Goal: Information Seeking & Learning: Learn about a topic

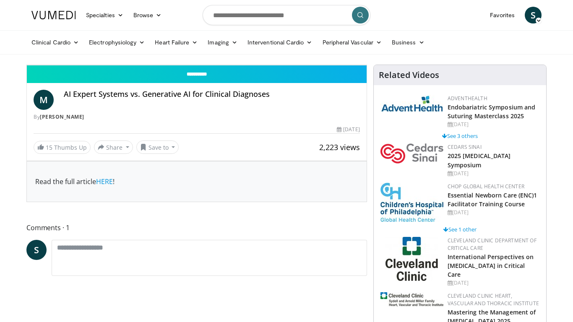
click at [27, 65] on span "Video Player" at bounding box center [35, 56] width 17 height 17
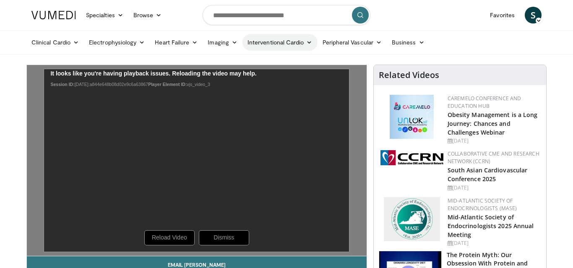
click at [283, 44] on link "Interventional Cardio" at bounding box center [280, 42] width 75 height 17
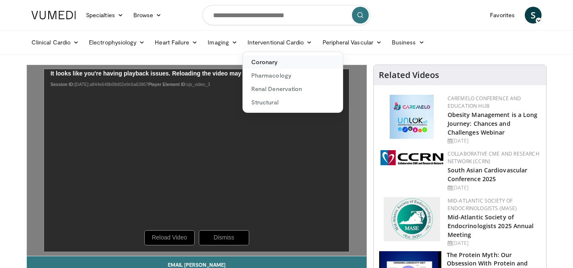
click at [277, 65] on link "Coronary" at bounding box center [293, 61] width 100 height 13
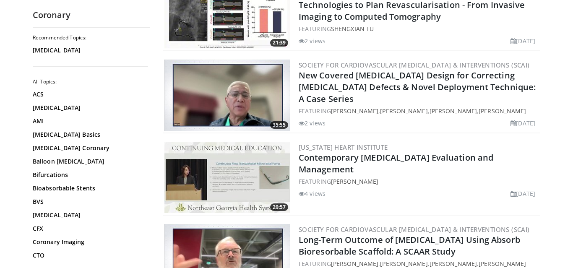
scroll to position [1686, 0]
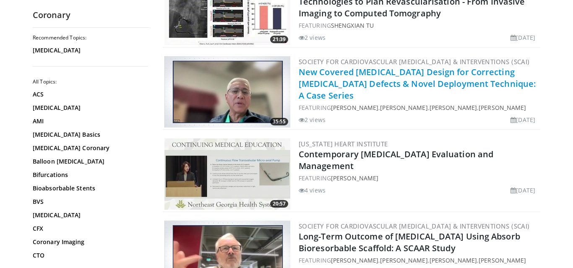
click at [364, 72] on link "New Covered Stent Design for Correcting Sinus Venosus Defects & Novel Deploymen…" at bounding box center [417, 83] width 237 height 35
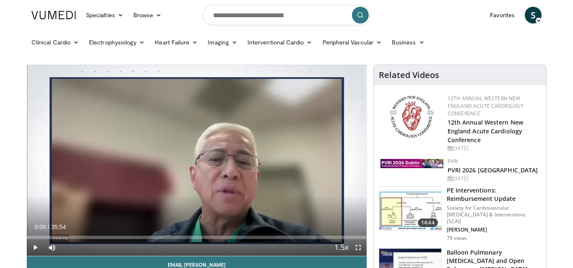
click at [34, 247] on span "Video Player" at bounding box center [35, 247] width 17 height 17
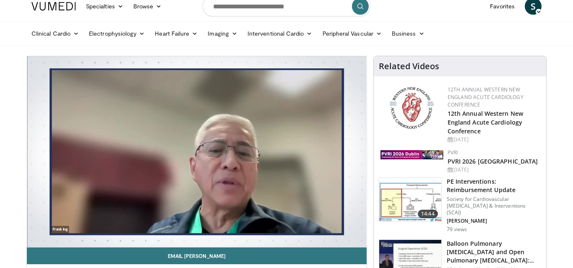
scroll to position [19, 0]
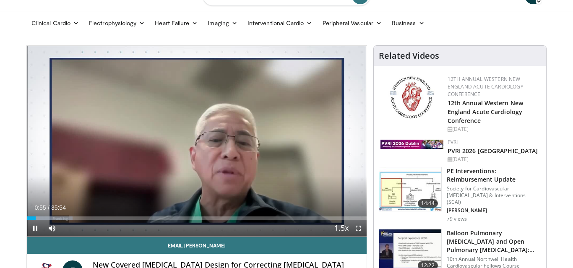
click at [358, 228] on span "Video Player" at bounding box center [358, 228] width 17 height 17
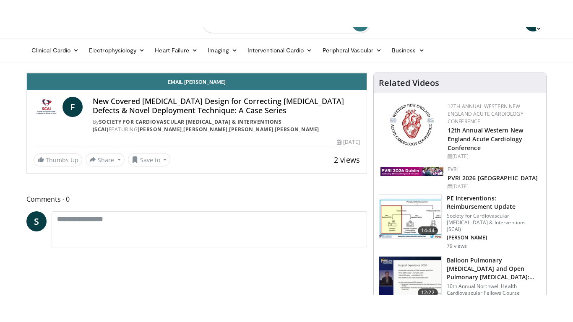
scroll to position [0, 0]
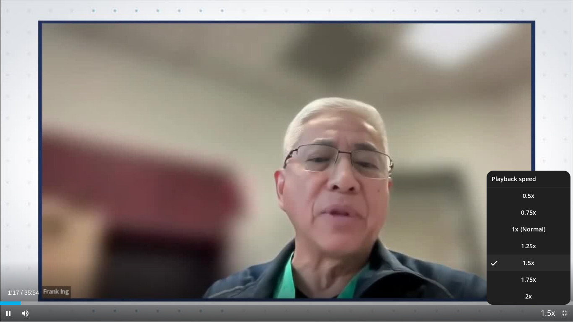
click at [547, 268] on span "Video Player" at bounding box center [548, 314] width 12 height 17
click at [525, 231] on li "1x" at bounding box center [529, 229] width 84 height 17
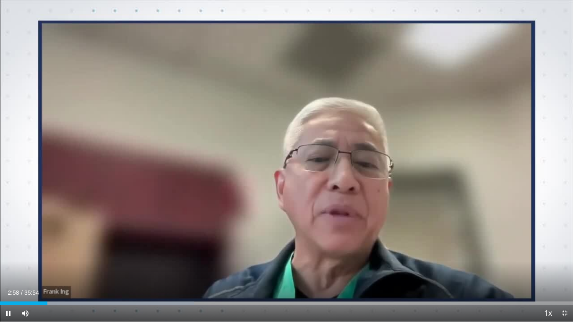
click at [7, 268] on span "Video Player" at bounding box center [8, 313] width 17 height 17
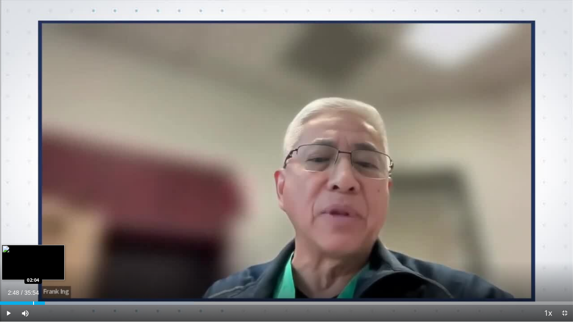
click at [33, 268] on div "Progress Bar" at bounding box center [33, 303] width 1 height 3
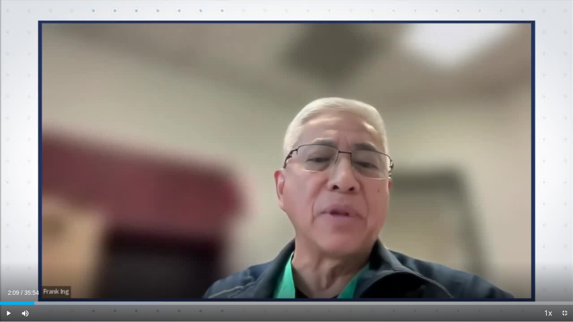
click at [9, 268] on span "Video Player" at bounding box center [8, 313] width 17 height 17
click at [565, 268] on span "Video Player" at bounding box center [565, 313] width 17 height 17
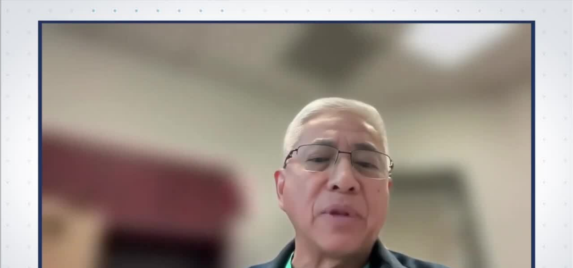
scroll to position [14, 0]
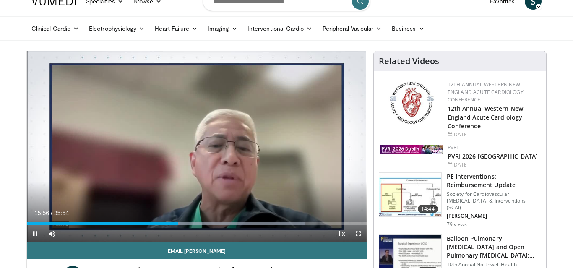
click at [358, 233] on span "Video Player" at bounding box center [358, 233] width 17 height 17
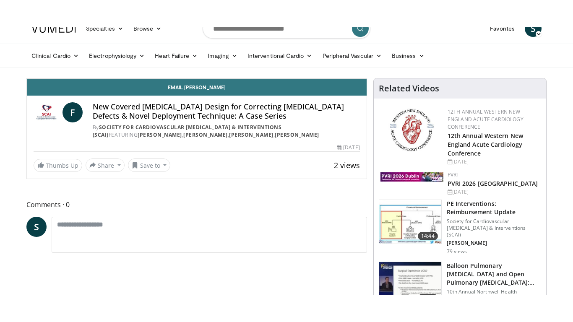
scroll to position [0, 0]
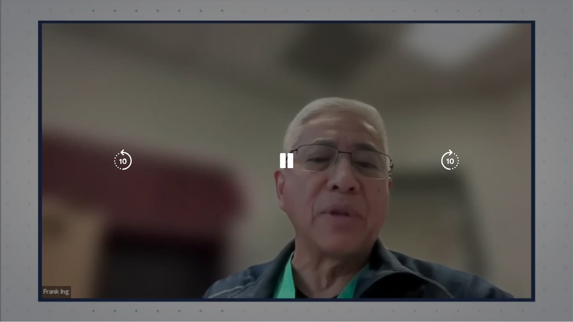
click at [537, 261] on div "70 seconds Tap to unmute" at bounding box center [286, 161] width 573 height 322
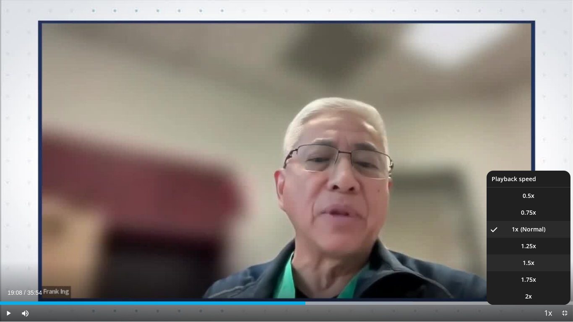
click at [533, 263] on span "1.5x" at bounding box center [529, 263] width 12 height 8
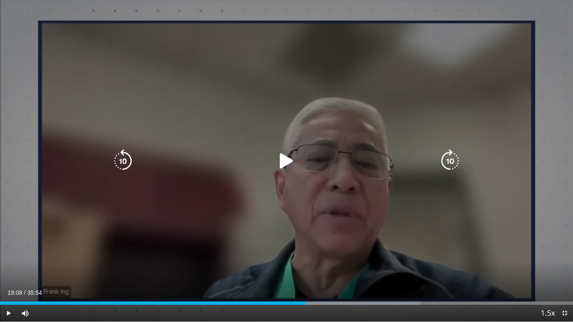
click at [284, 157] on icon "Video Player" at bounding box center [287, 161] width 24 height 24
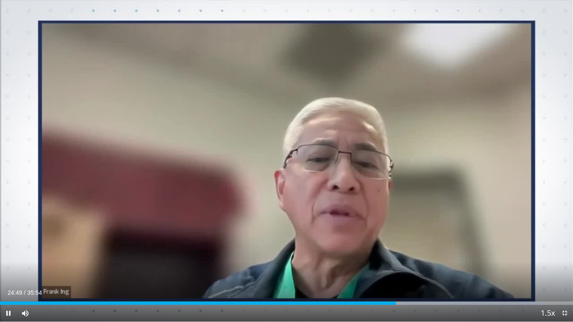
click at [563, 268] on span "Video Player" at bounding box center [565, 313] width 17 height 17
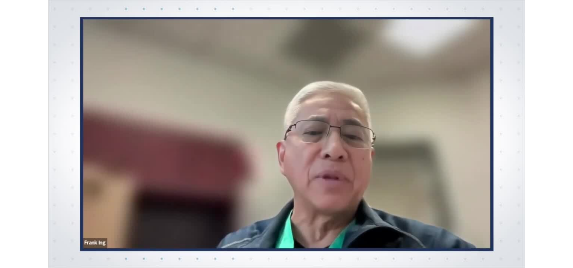
scroll to position [14, 0]
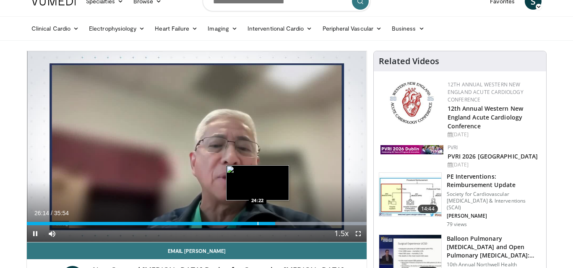
click at [258, 223] on div "Progress Bar" at bounding box center [258, 223] width 1 height 3
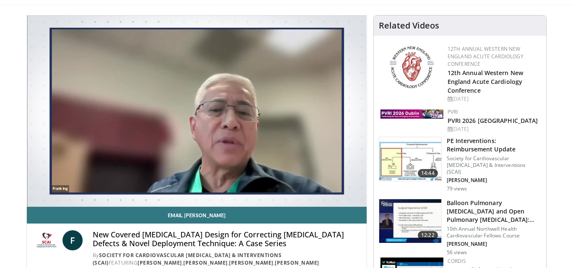
scroll to position [50, 0]
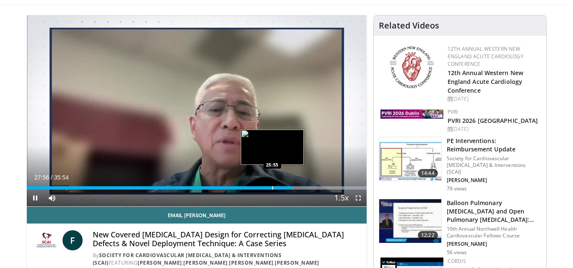
click at [272, 188] on div "Progress Bar" at bounding box center [272, 187] width 1 height 3
click at [257, 187] on div "Progress Bar" at bounding box center [257, 187] width 1 height 3
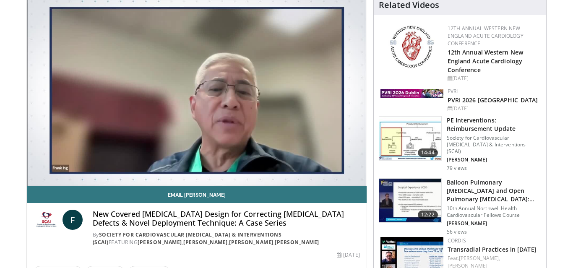
scroll to position [74, 0]
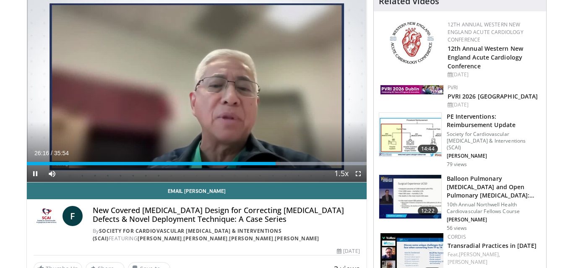
click at [358, 172] on span "Video Player" at bounding box center [358, 173] width 17 height 17
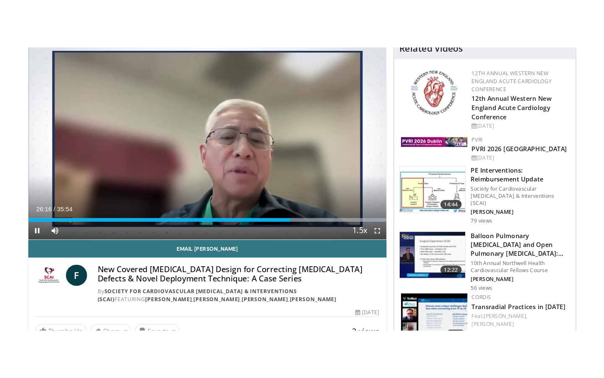
scroll to position [0, 0]
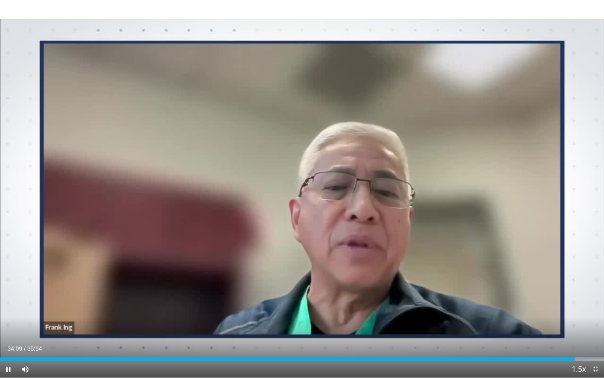
click at [573, 268] on div "70 seconds Tap to unmute" at bounding box center [302, 188] width 604 height 377
click at [9, 268] on span "Video Player" at bounding box center [8, 369] width 17 height 17
click at [573, 268] on span "Video Player" at bounding box center [596, 369] width 17 height 17
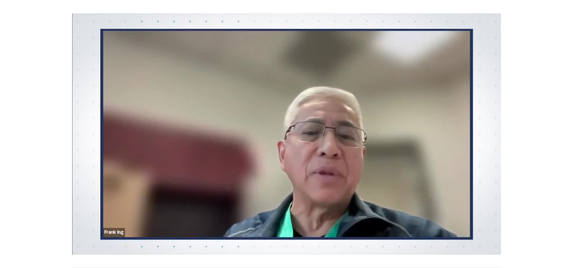
scroll to position [74, 0]
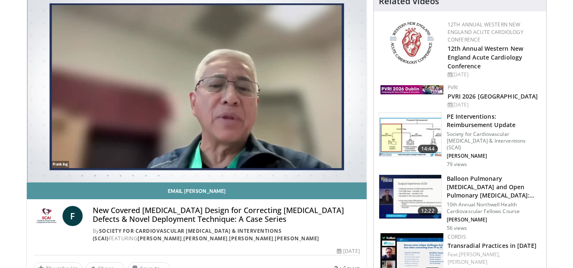
click at [349, 185] on link "Email Frank" at bounding box center [197, 191] width 340 height 17
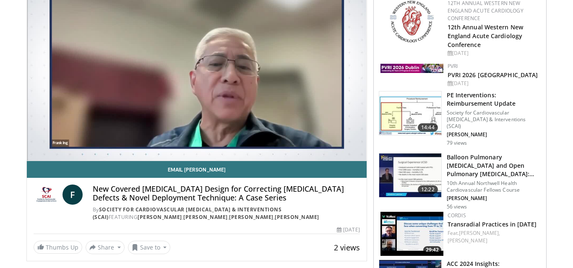
scroll to position [108, 0]
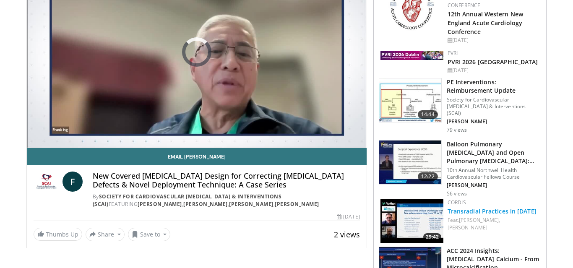
click at [513, 207] on link "Transradial Practices in [DATE]" at bounding box center [492, 211] width 89 height 8
click at [493, 207] on link "Transradial Practices in [DATE]" at bounding box center [492, 211] width 89 height 8
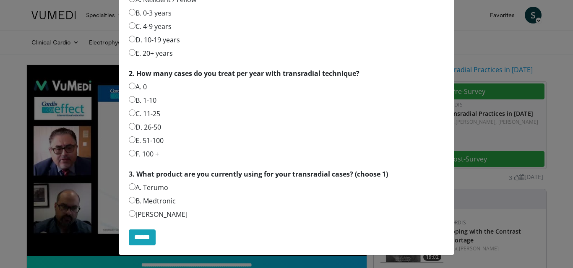
scroll to position [136, 0]
click at [136, 191] on label "A. Terumo" at bounding box center [148, 188] width 39 height 10
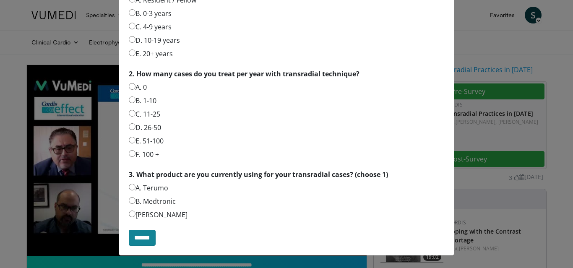
click at [148, 238] on input "******" at bounding box center [142, 238] width 27 height 16
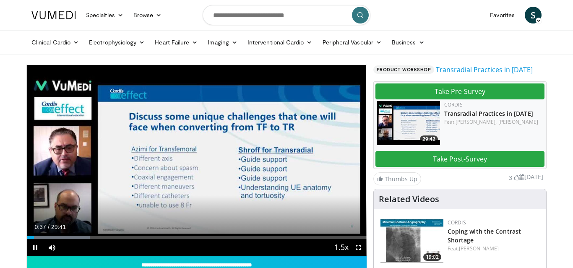
click at [358, 249] on span "Video Player" at bounding box center [358, 247] width 17 height 17
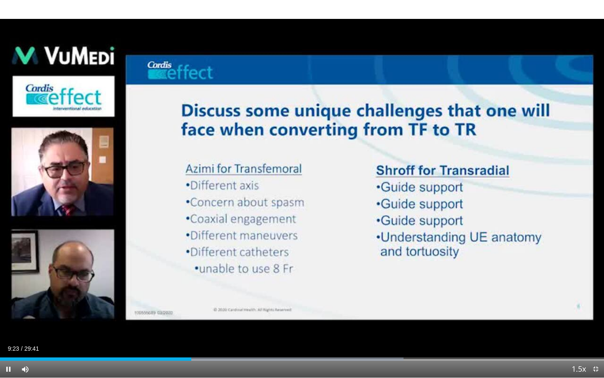
click at [573, 268] on span "Video Player" at bounding box center [596, 369] width 17 height 17
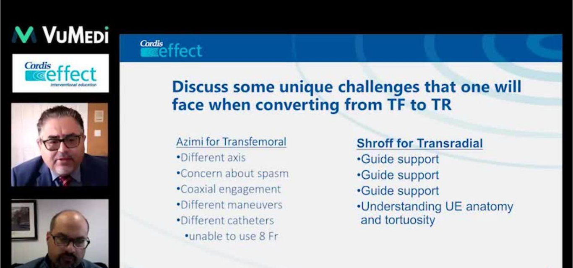
scroll to position [0, 0]
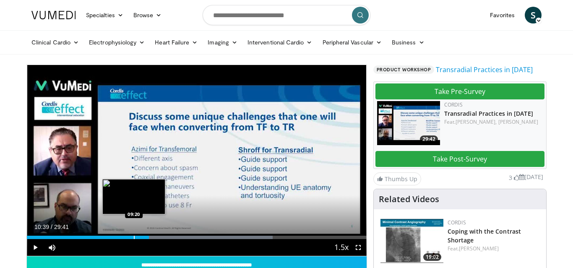
click at [134, 238] on div "Progress Bar" at bounding box center [134, 237] width 1 height 3
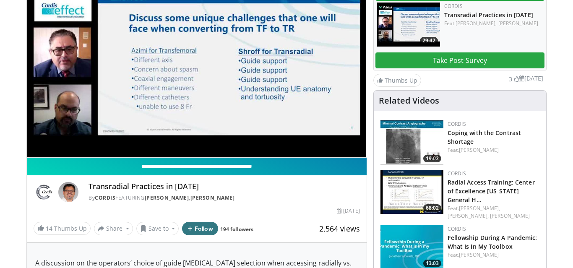
scroll to position [102, 0]
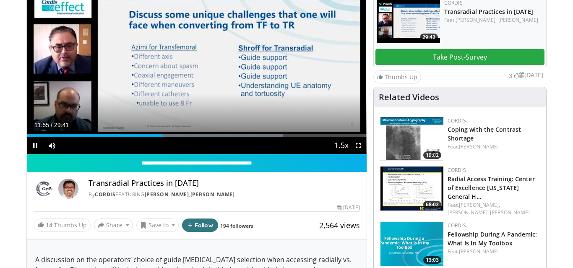
click at [358, 145] on span "Video Player" at bounding box center [358, 145] width 17 height 17
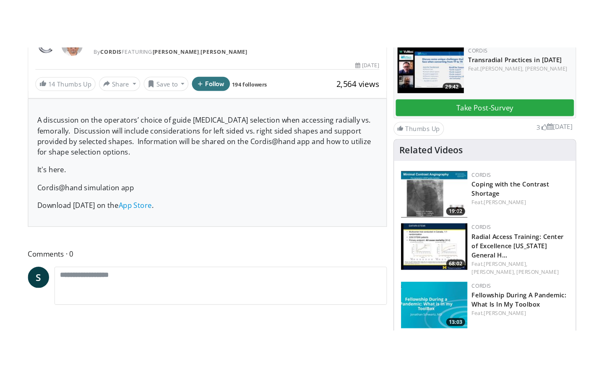
scroll to position [0, 0]
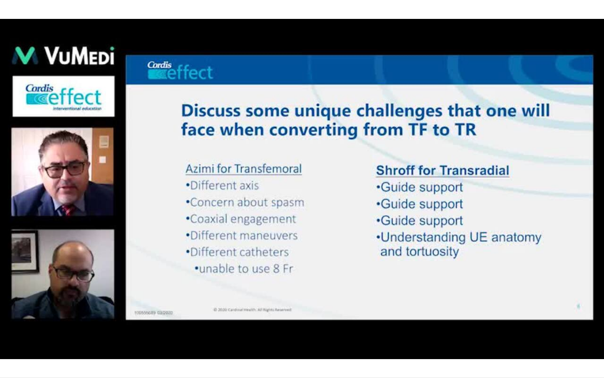
click at [559, 268] on div "10 seconds Tap to unmute" at bounding box center [302, 188] width 604 height 377
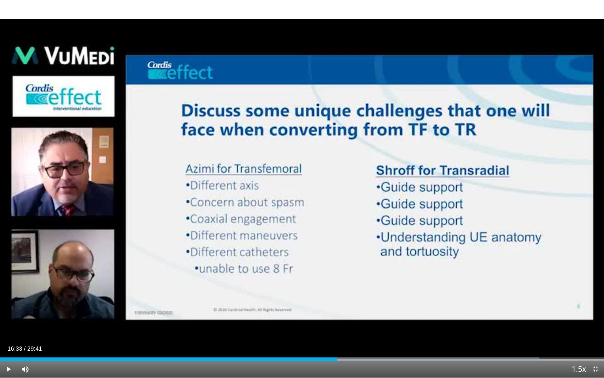
click at [8, 268] on span "Video Player" at bounding box center [8, 369] width 17 height 17
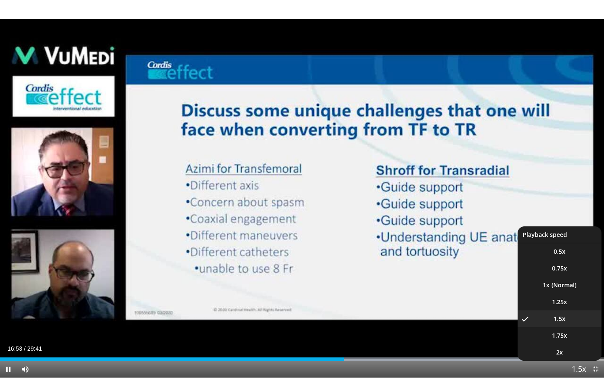
click at [573, 268] on span "Video Player" at bounding box center [579, 369] width 12 height 17
click at [561, 268] on li "1x" at bounding box center [560, 285] width 84 height 17
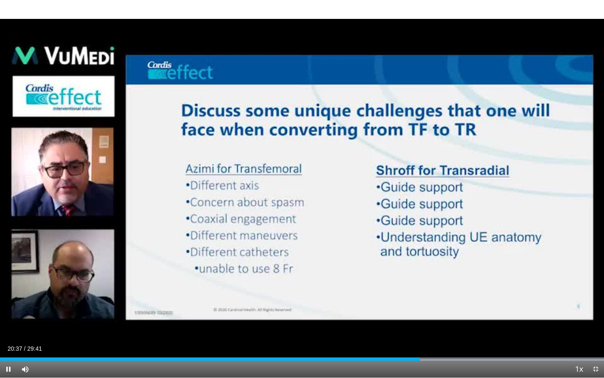
click at [573, 268] on span "Video Player" at bounding box center [596, 369] width 17 height 17
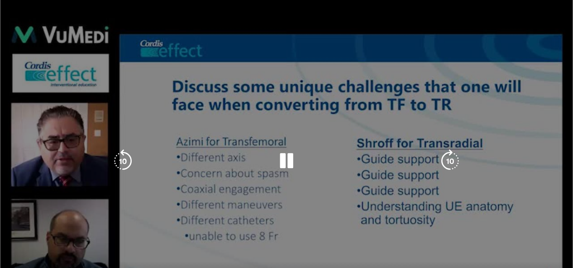
scroll to position [39, 0]
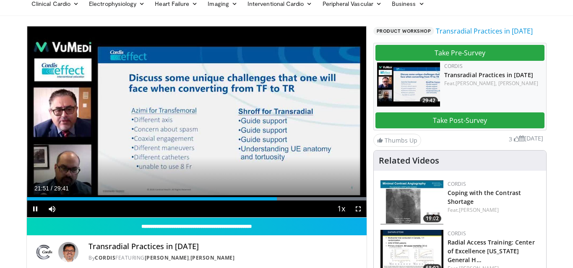
click at [359, 209] on span "Video Player" at bounding box center [358, 209] width 17 height 17
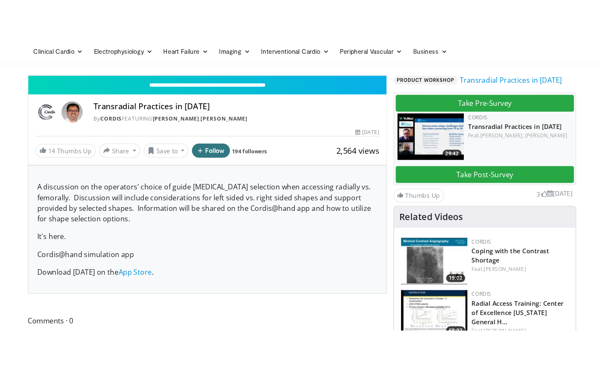
scroll to position [0, 0]
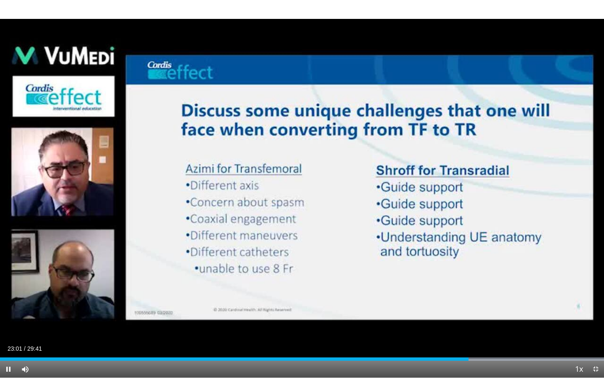
click at [573, 268] on span "Video Player" at bounding box center [596, 369] width 17 height 17
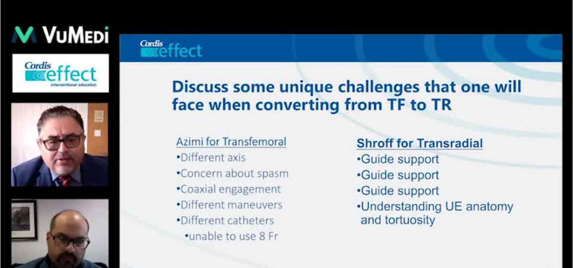
scroll to position [34, 0]
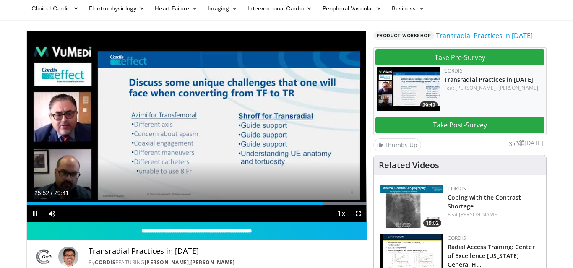
click at [358, 214] on span "Video Player" at bounding box center [358, 213] width 17 height 17
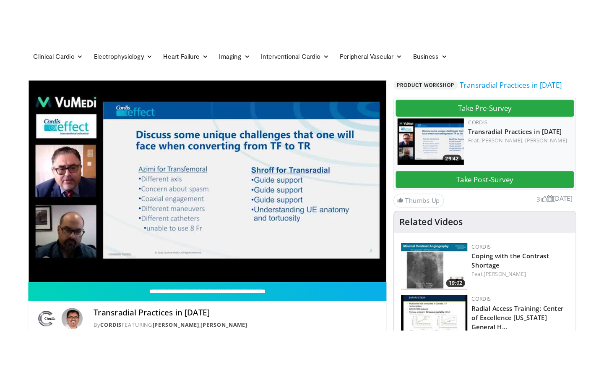
scroll to position [0, 0]
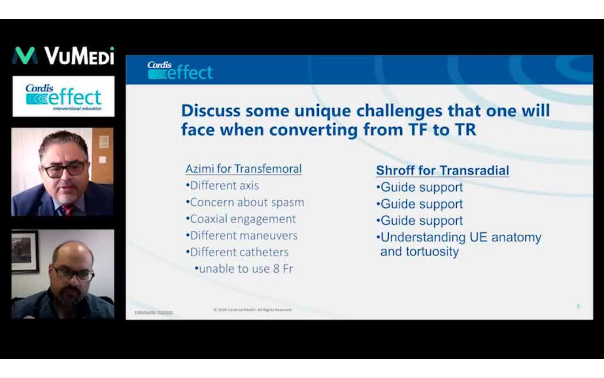
click at [573, 268] on div "10 seconds Tap to unmute" at bounding box center [302, 188] width 604 height 377
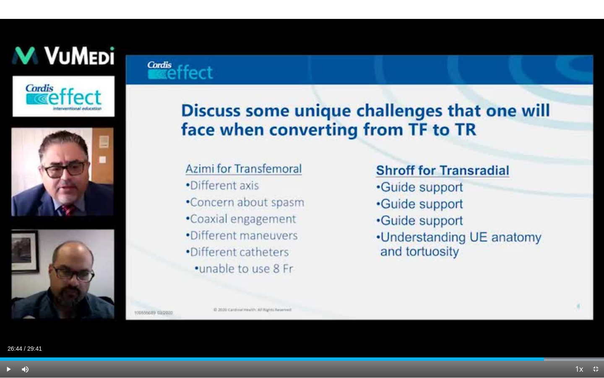
click at [573, 268] on span "Video Player" at bounding box center [596, 369] width 17 height 17
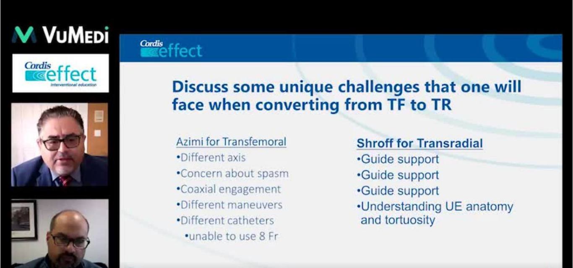
scroll to position [131, 0]
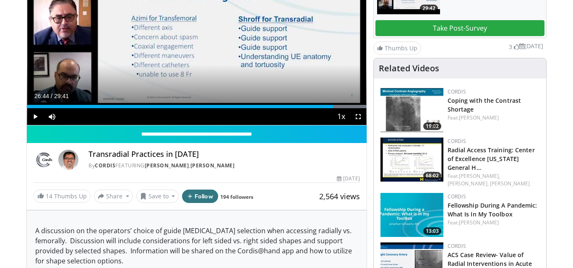
click at [35, 117] on span "Video Player" at bounding box center [35, 116] width 17 height 17
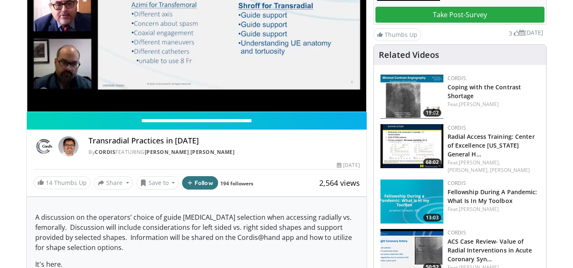
scroll to position [131, 0]
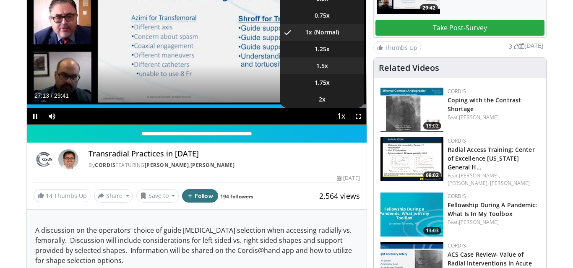
click at [321, 67] on span "1.5x" at bounding box center [322, 66] width 12 height 8
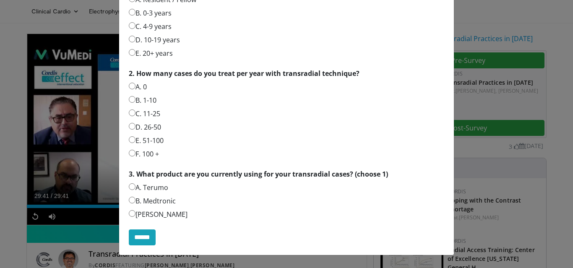
scroll to position [136, 0]
click at [145, 241] on input "******" at bounding box center [142, 238] width 27 height 16
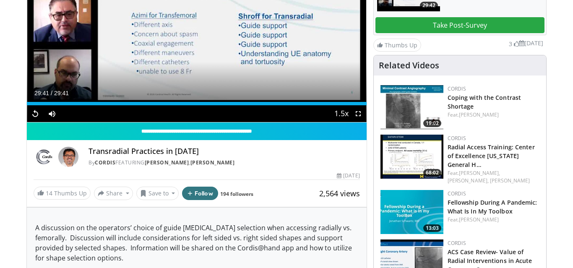
scroll to position [134, 0]
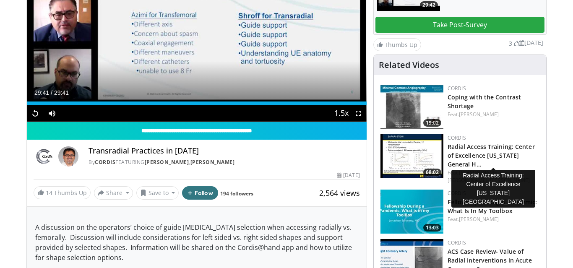
click at [475, 151] on h3 "Radial Access Training: Center of Excellence Massachusetts General H…" at bounding box center [494, 155] width 92 height 26
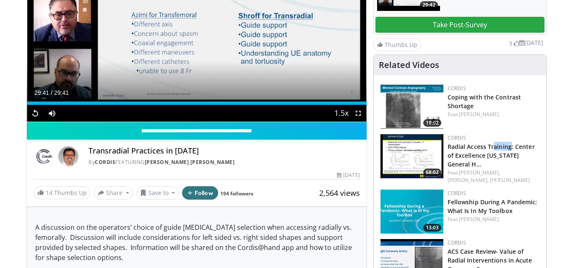
click at [427, 154] on img at bounding box center [412, 156] width 63 height 44
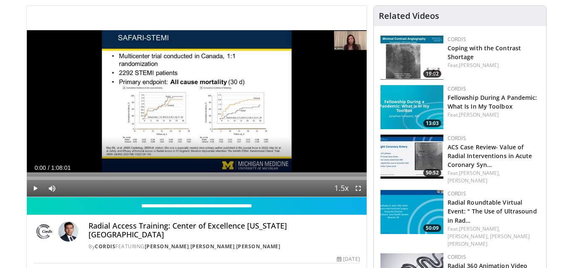
scroll to position [58, 0]
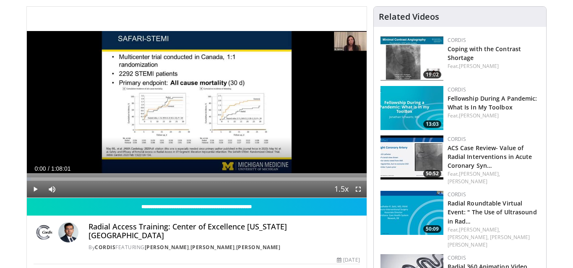
click at [35, 188] on span "Video Player" at bounding box center [35, 189] width 17 height 17
click at [359, 190] on span "Video Player" at bounding box center [358, 189] width 17 height 17
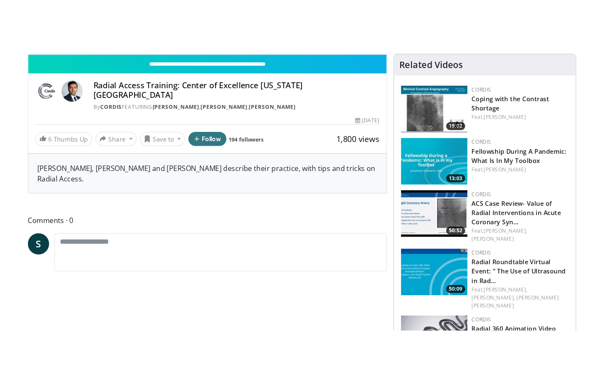
scroll to position [0, 0]
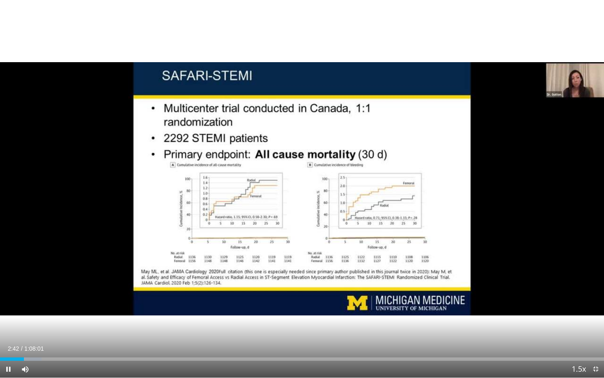
click at [573, 268] on span "Video Player" at bounding box center [596, 369] width 17 height 17
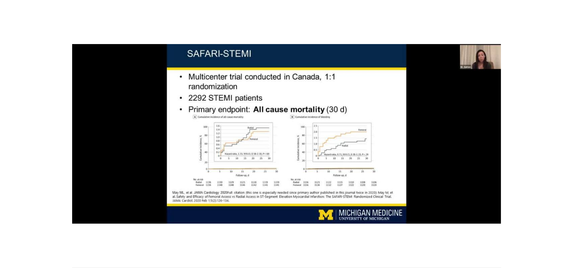
scroll to position [58, 0]
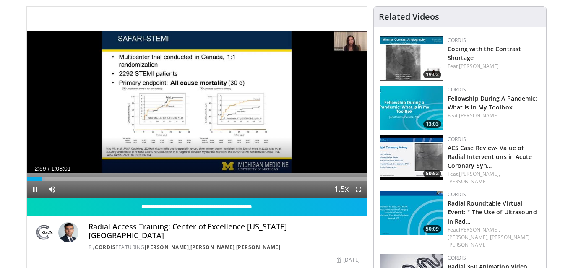
click at [358, 189] on span "Video Player" at bounding box center [358, 189] width 17 height 17
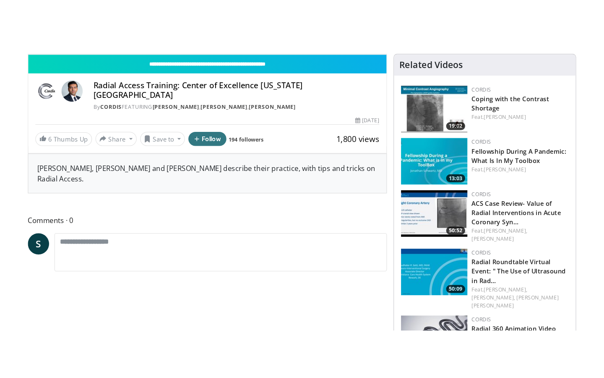
scroll to position [0, 0]
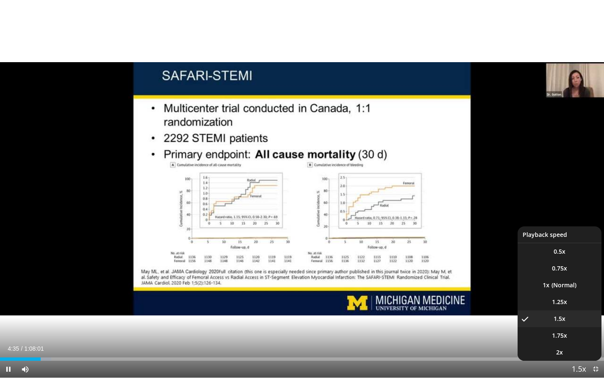
click at [573, 268] on span "Video Player" at bounding box center [579, 369] width 12 height 17
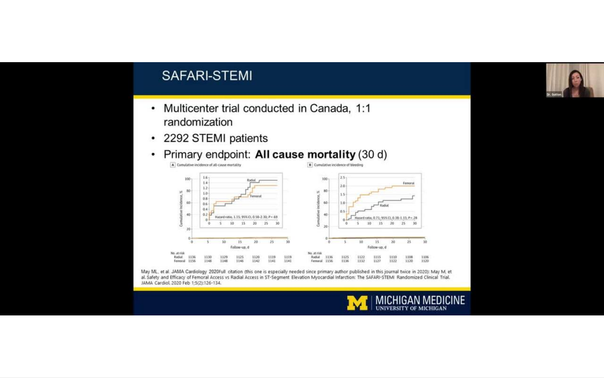
click at [573, 268] on div "10 seconds Tap to unmute" at bounding box center [302, 188] width 604 height 377
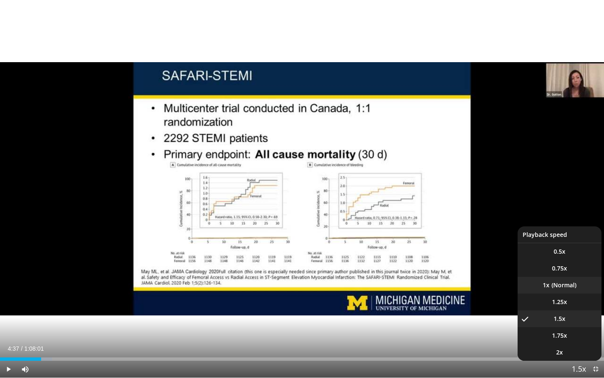
click at [557, 268] on li "1x" at bounding box center [560, 285] width 84 height 17
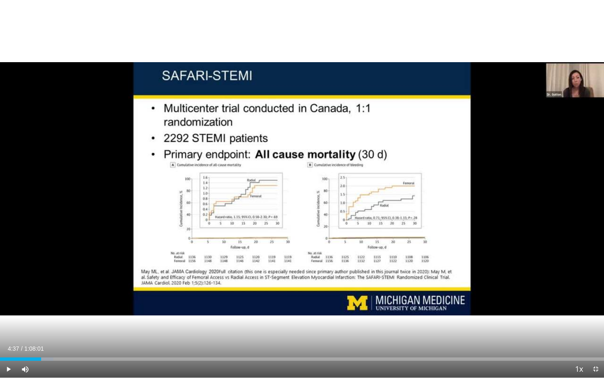
click at [8, 268] on span "Video Player" at bounding box center [8, 369] width 17 height 17
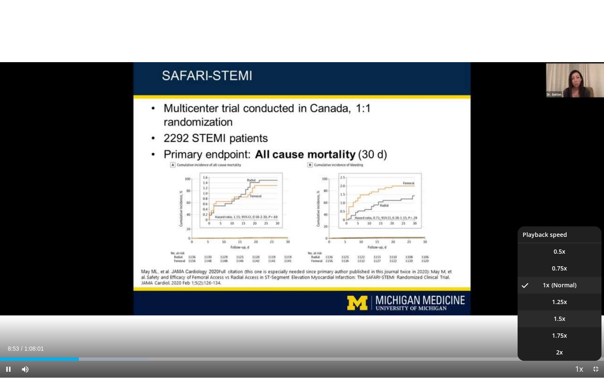
click at [556, 268] on span "1.5x" at bounding box center [560, 318] width 12 height 8
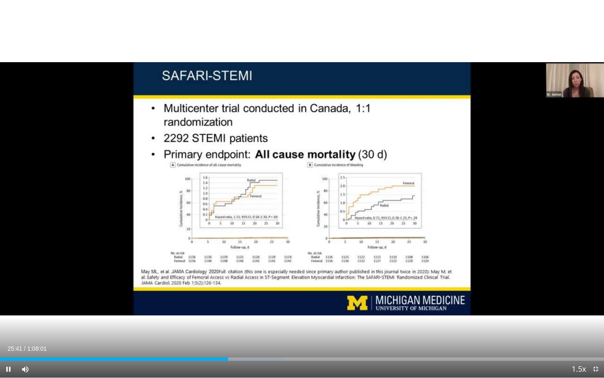
click at [573, 268] on span "Video Player" at bounding box center [596, 369] width 17 height 17
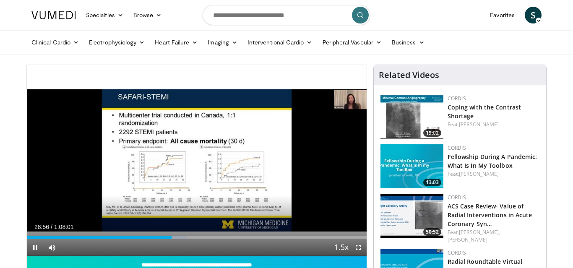
click at [358, 246] on span "Video Player" at bounding box center [358, 247] width 17 height 17
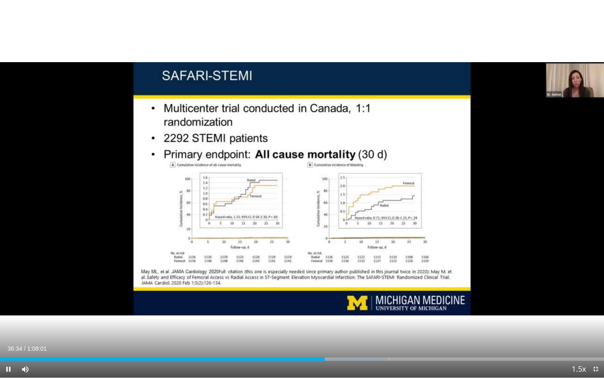
click at [573, 268] on span "Video Player" at bounding box center [596, 369] width 17 height 17
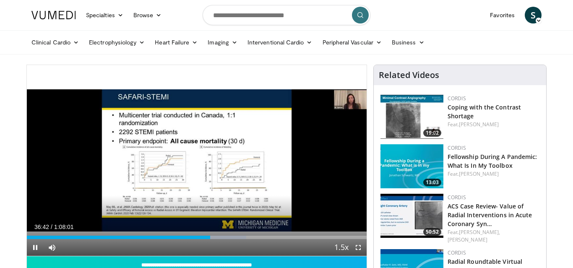
click at [34, 248] on span "Video Player" at bounding box center [35, 247] width 17 height 17
